Goal: Complete application form: Complete application form

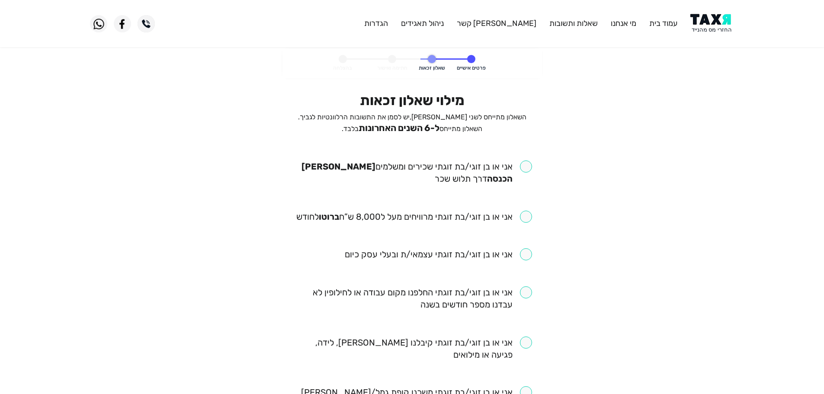
click at [529, 167] on input "checkbox" at bounding box center [412, 172] width 240 height 24
checkbox input "true"
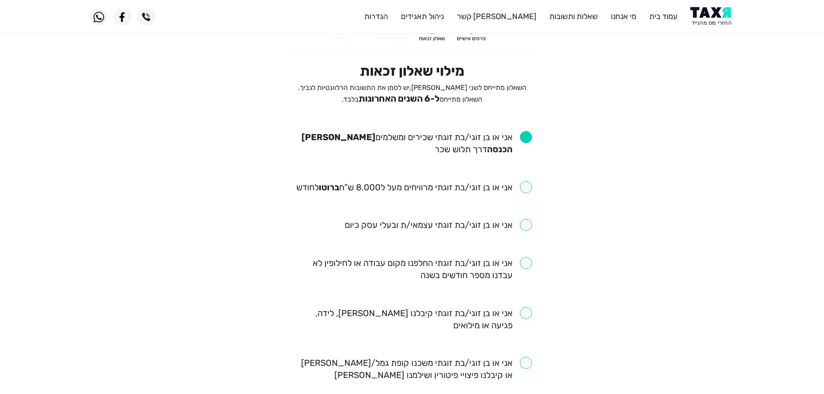
scroll to position [43, 0]
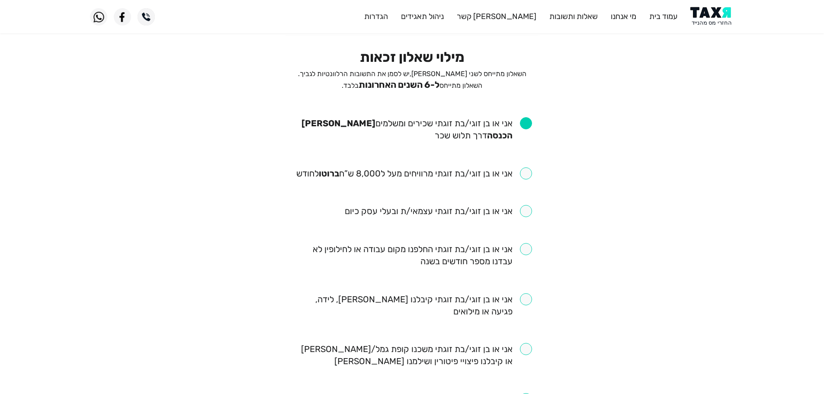
click at [527, 179] on input "checkbox" at bounding box center [414, 173] width 236 height 12
checkbox input "true"
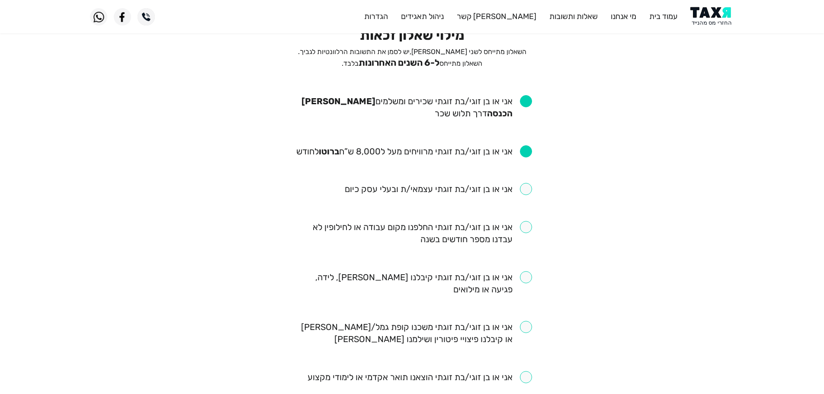
scroll to position [86, 0]
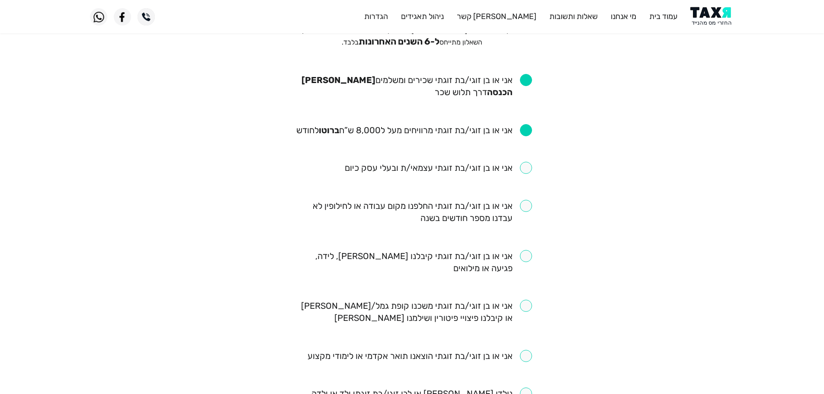
click at [530, 211] on input "checkbox" at bounding box center [412, 212] width 240 height 24
checkbox input "true"
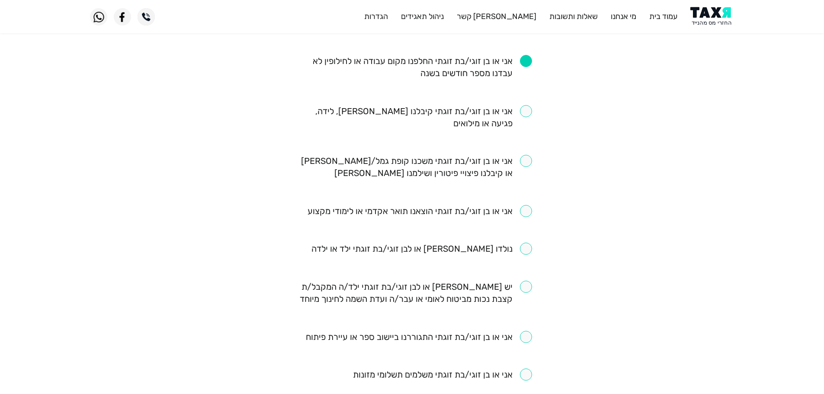
scroll to position [216, 0]
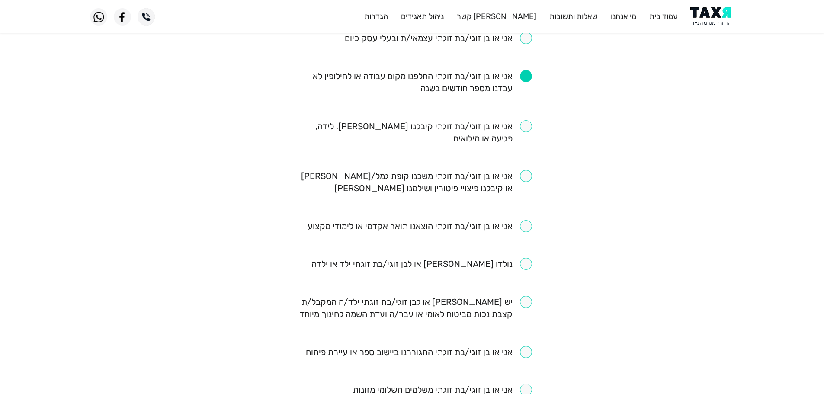
click at [526, 263] on input "checkbox" at bounding box center [421, 264] width 221 height 12
checkbox input "false"
click at [526, 126] on input "checkbox" at bounding box center [412, 132] width 240 height 24
checkbox input "true"
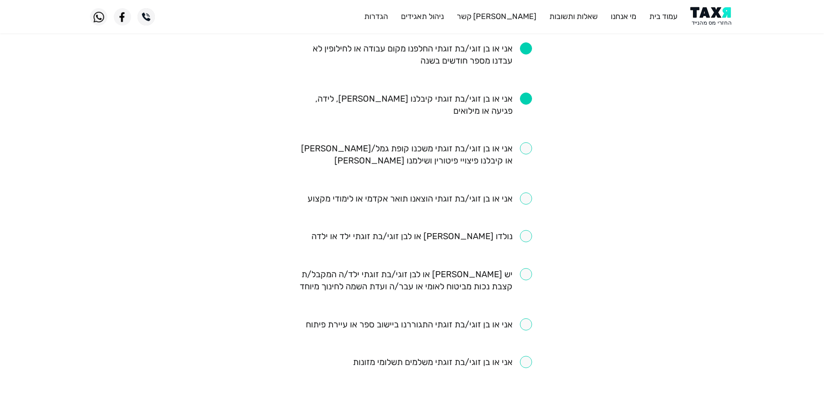
scroll to position [259, 0]
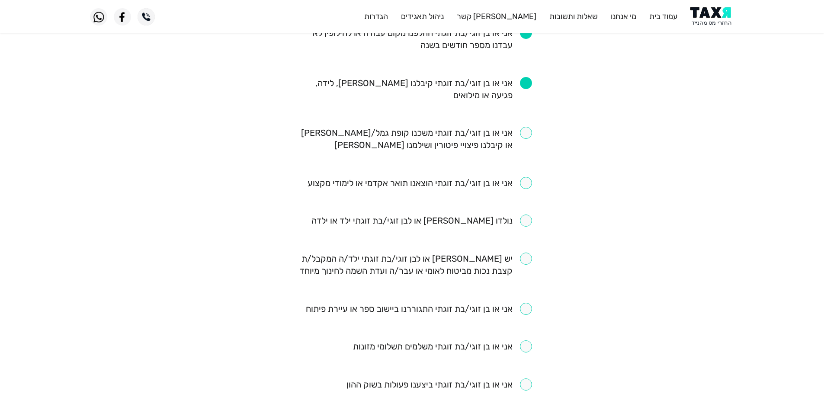
click at [526, 129] on input "checkbox" at bounding box center [412, 139] width 240 height 24
checkbox input "true"
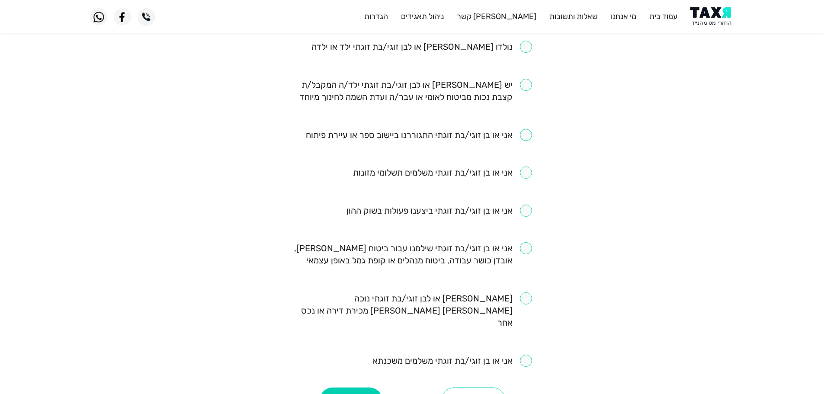
scroll to position [476, 0]
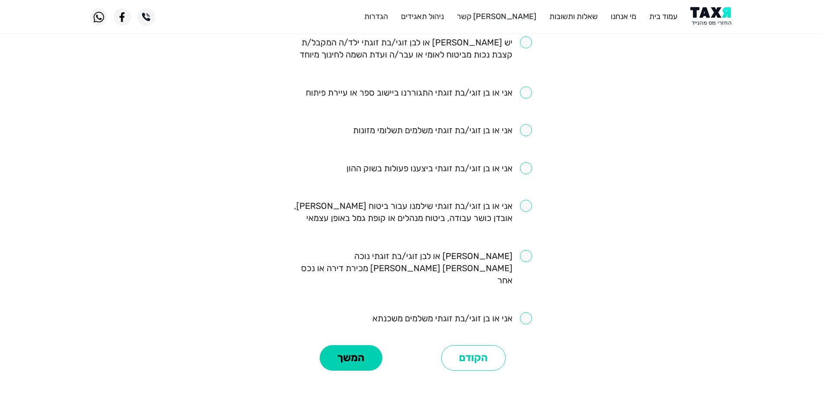
click at [529, 195] on ul "אני או בן זוגי/בת זוגתי שכירים ומשלמים מס הכנסה דרך תלוש שכר אני או בן זוגי/בת …" at bounding box center [412, 5] width 240 height 640
click at [524, 205] on input "checkbox" at bounding box center [412, 212] width 240 height 24
checkbox input "true"
click at [382, 342] on div "המשך" at bounding box center [351, 357] width 122 height 31
click at [368, 345] on button "המשך" at bounding box center [351, 358] width 63 height 26
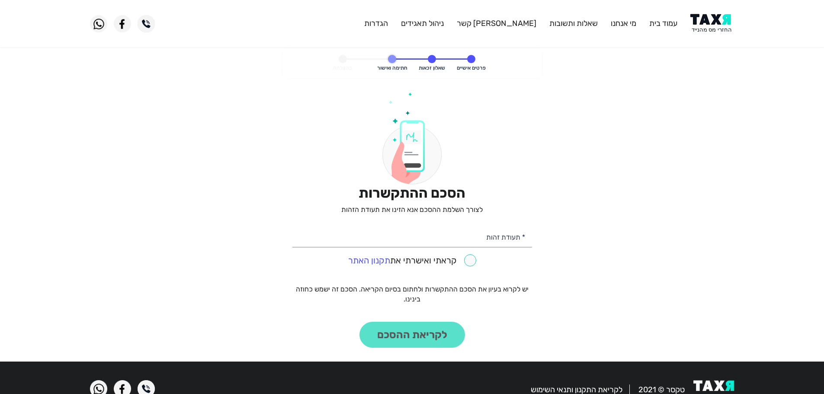
click at [713, 27] on img at bounding box center [712, 23] width 44 height 19
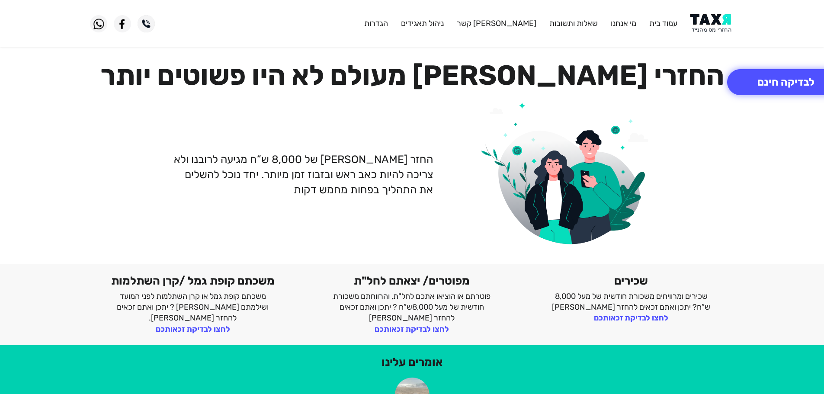
click at [708, 26] on img at bounding box center [712, 23] width 44 height 19
click at [707, 11] on header "עמוד בית מי אנחנו שאלות ותשובות [PERSON_NAME] קשר ניהול תאגידים הגדרות" at bounding box center [412, 23] width 824 height 47
click at [706, 19] on img at bounding box center [712, 23] width 44 height 19
click at [713, 24] on img at bounding box center [712, 23] width 44 height 19
click at [706, 28] on img at bounding box center [712, 23] width 44 height 19
